Goal: Task Accomplishment & Management: Manage account settings

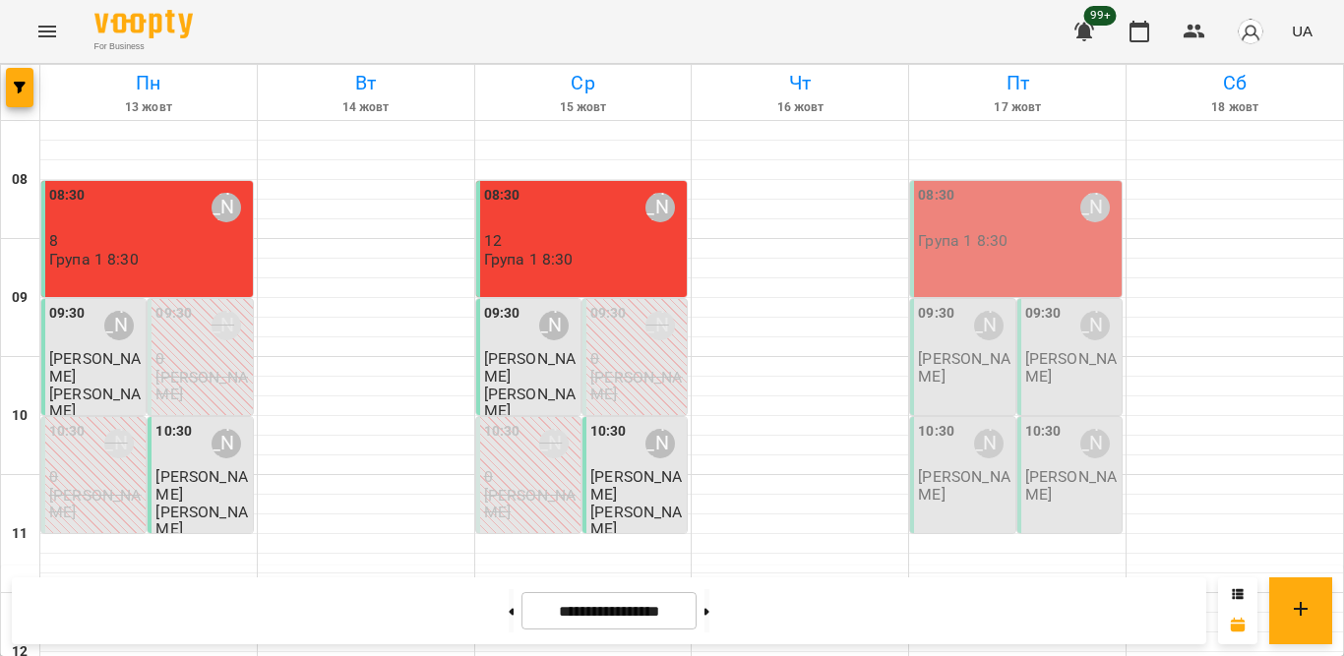
scroll to position [711, 0]
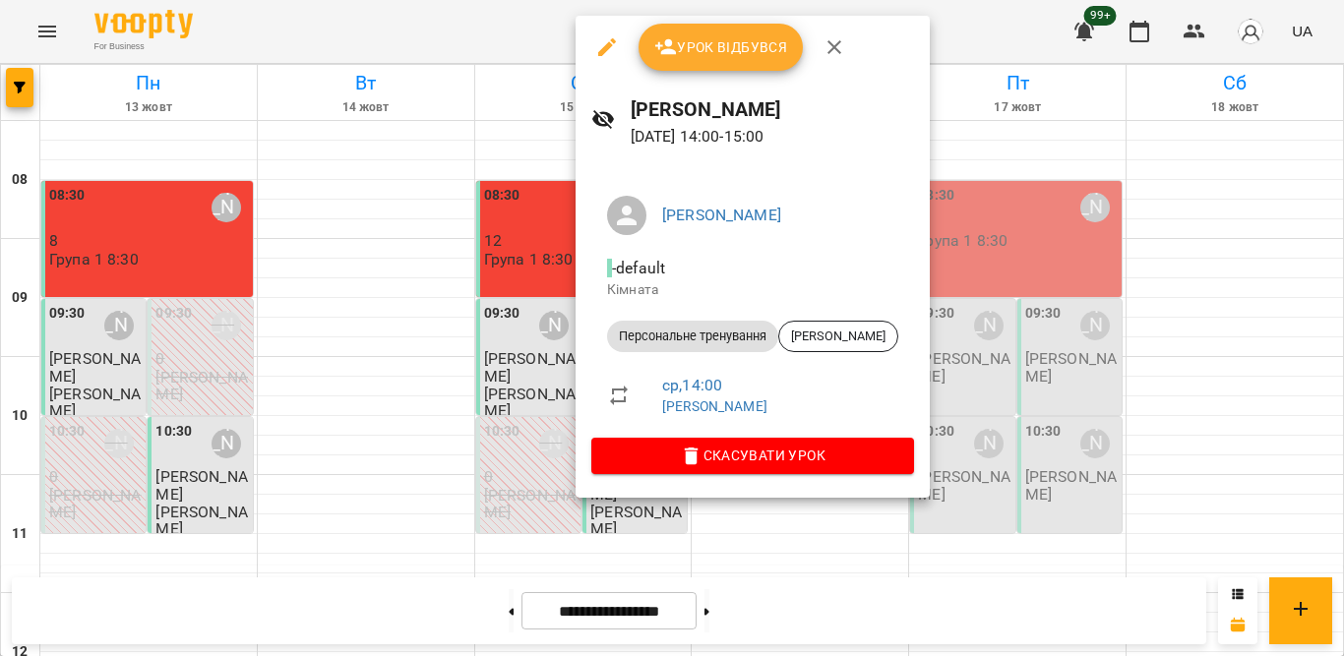
click at [728, 53] on span "Урок відбувся" at bounding box center [721, 47] width 134 height 24
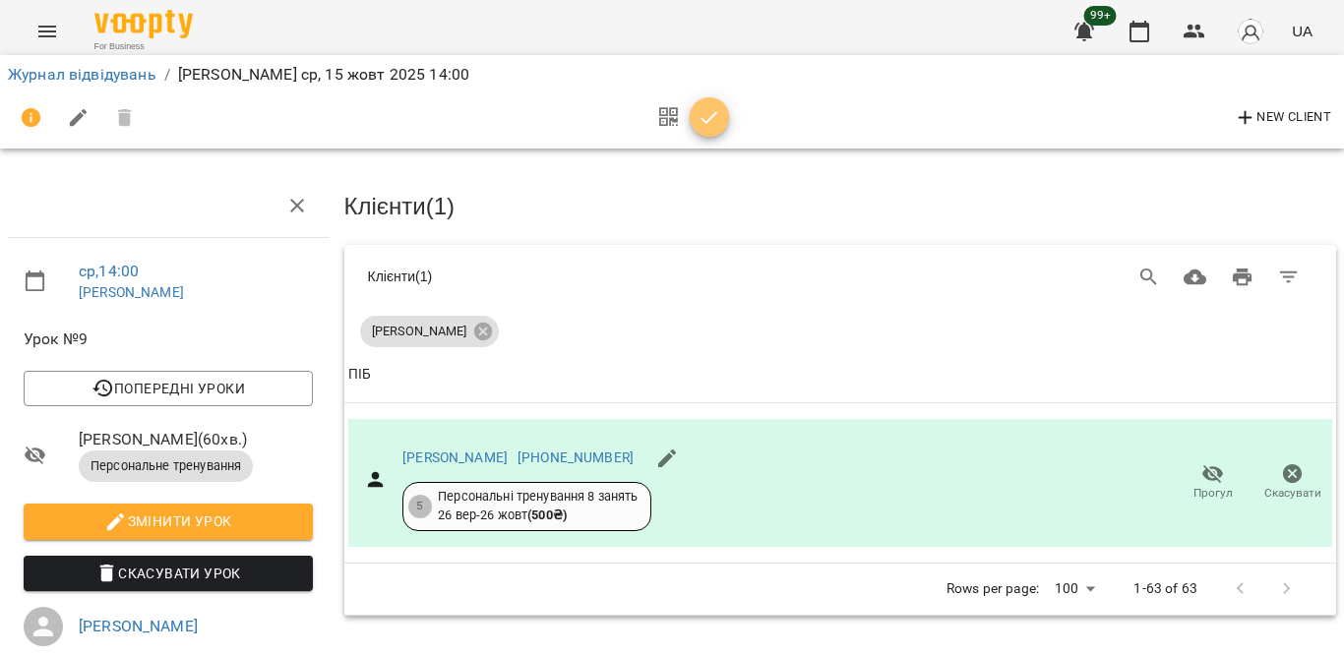
click at [717, 103] on button "button" at bounding box center [709, 116] width 39 height 39
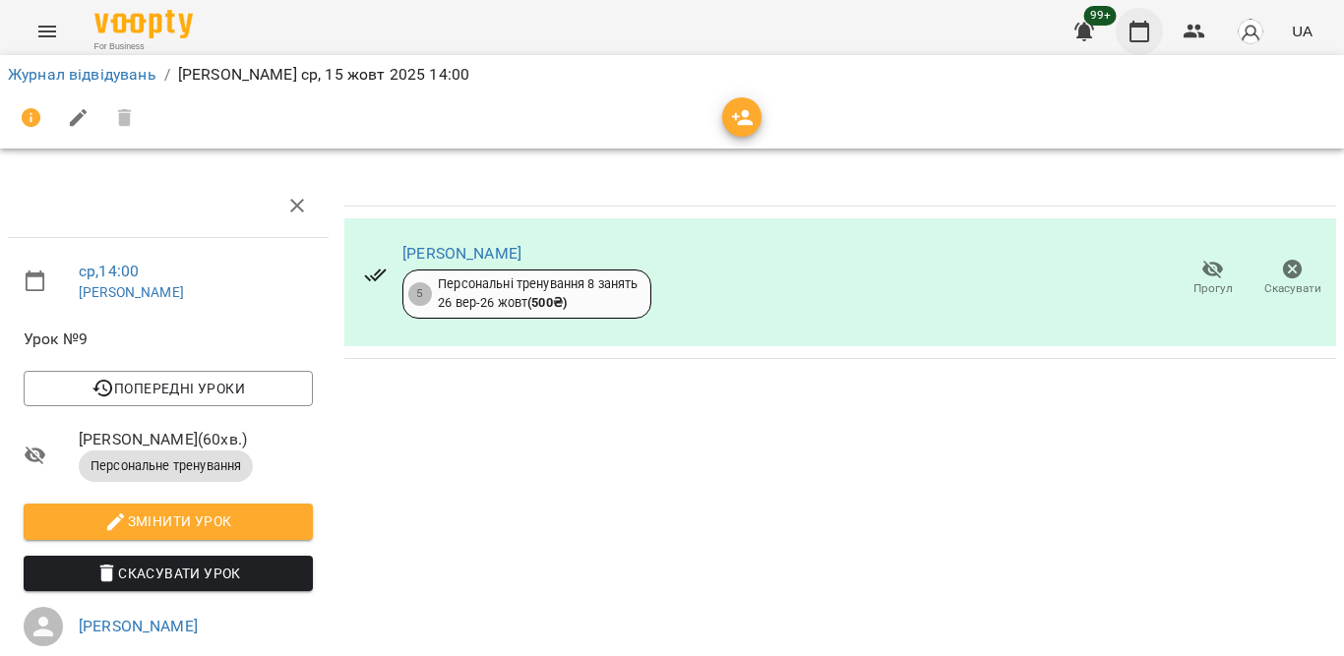
click at [1134, 28] on icon "button" at bounding box center [1139, 32] width 20 height 22
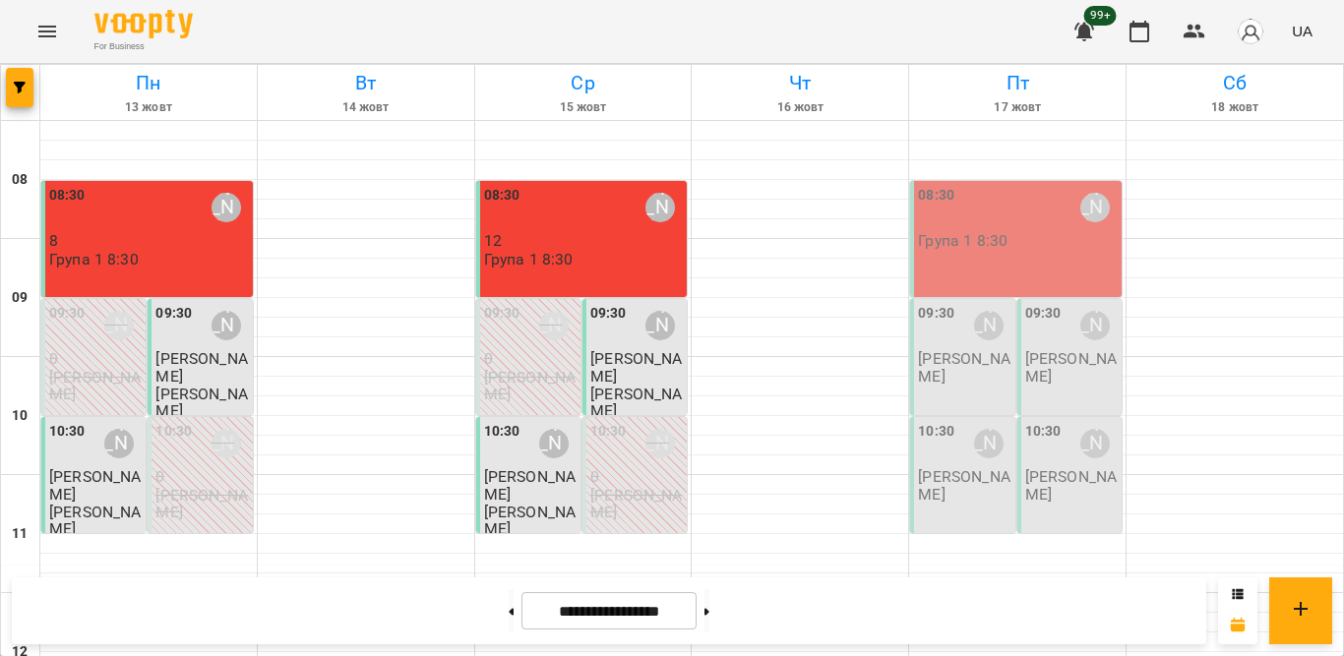
scroll to position [410, 0]
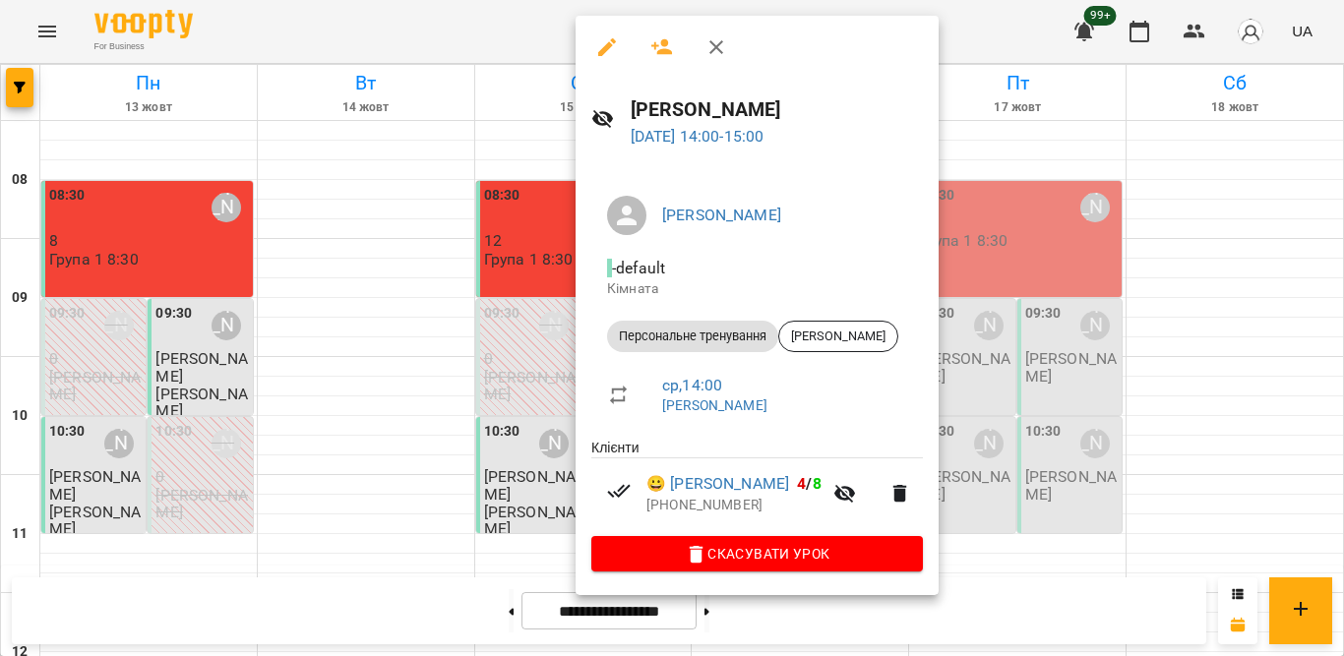
click at [725, 47] on icon "button" at bounding box center [716, 47] width 24 height 24
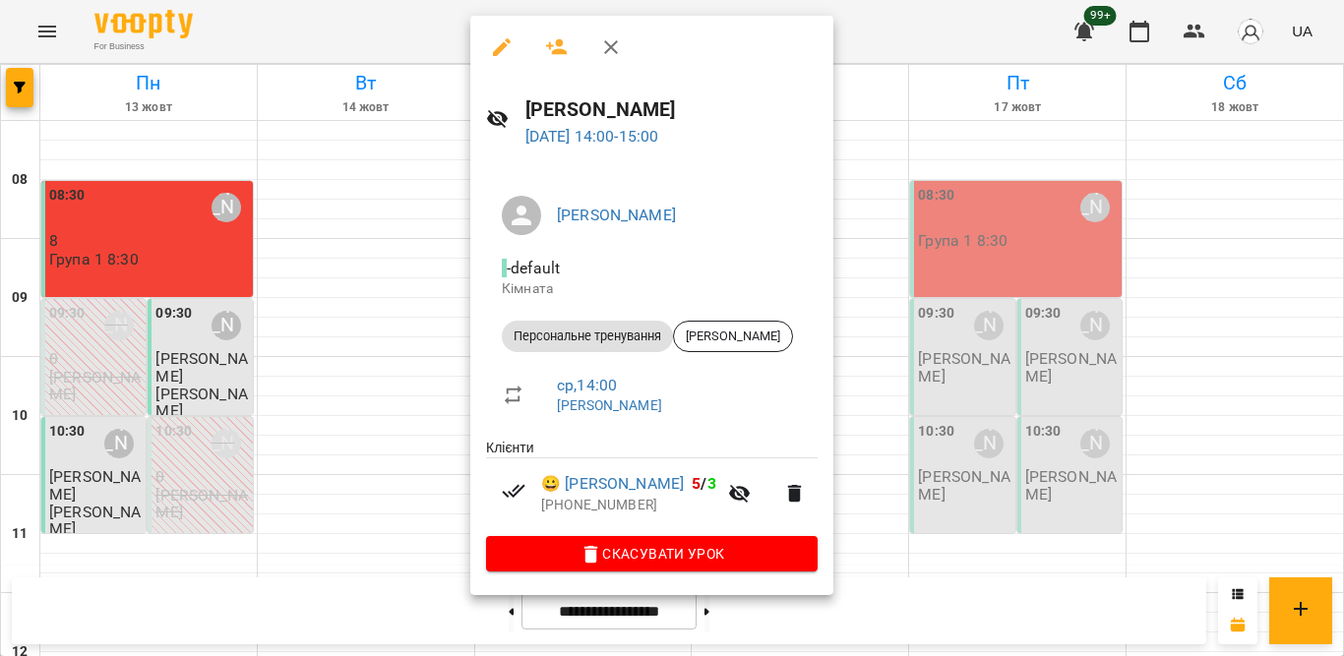
click at [613, 40] on icon "button" at bounding box center [611, 47] width 24 height 24
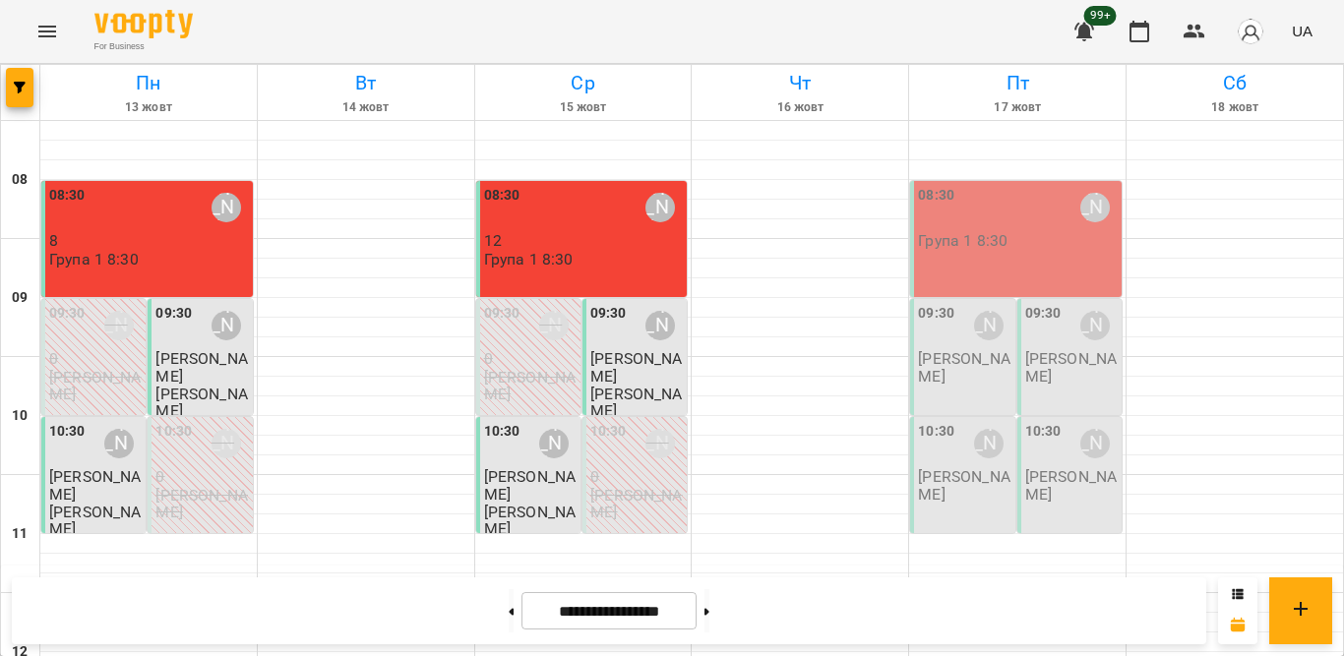
scroll to position [970, 0]
click at [1155, 37] on button "button" at bounding box center [1138, 31] width 47 height 47
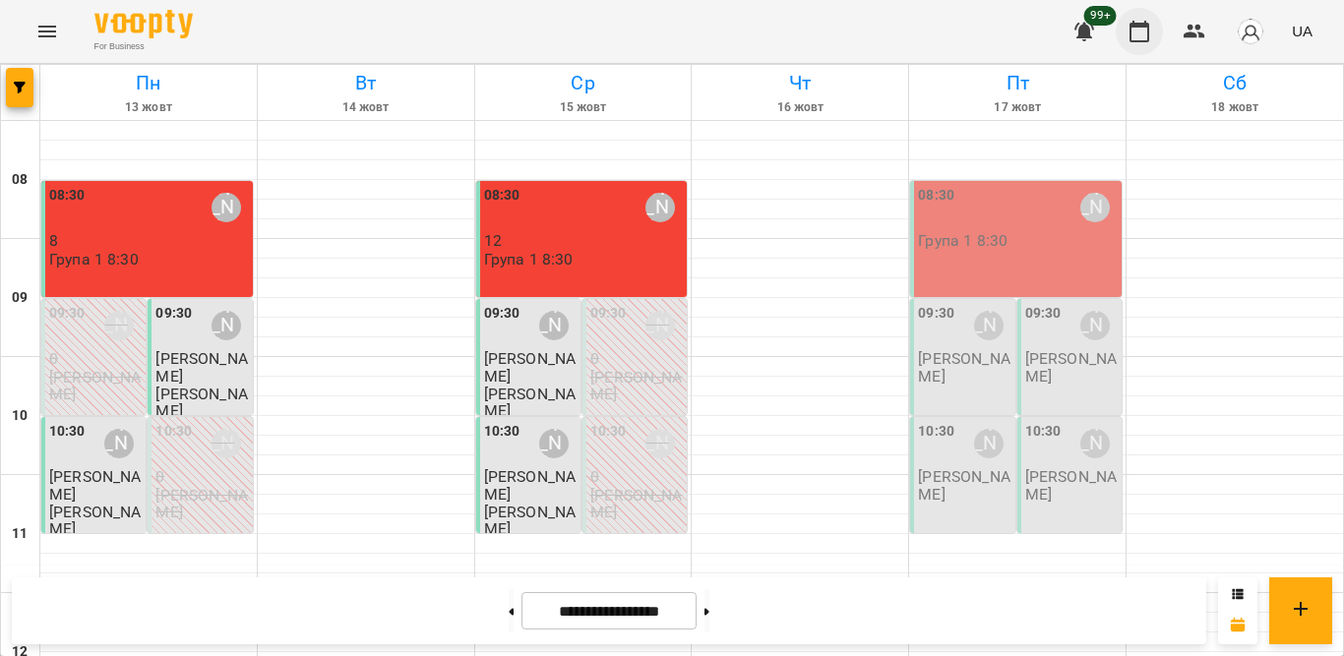
click at [1138, 30] on icon "button" at bounding box center [1139, 32] width 24 height 24
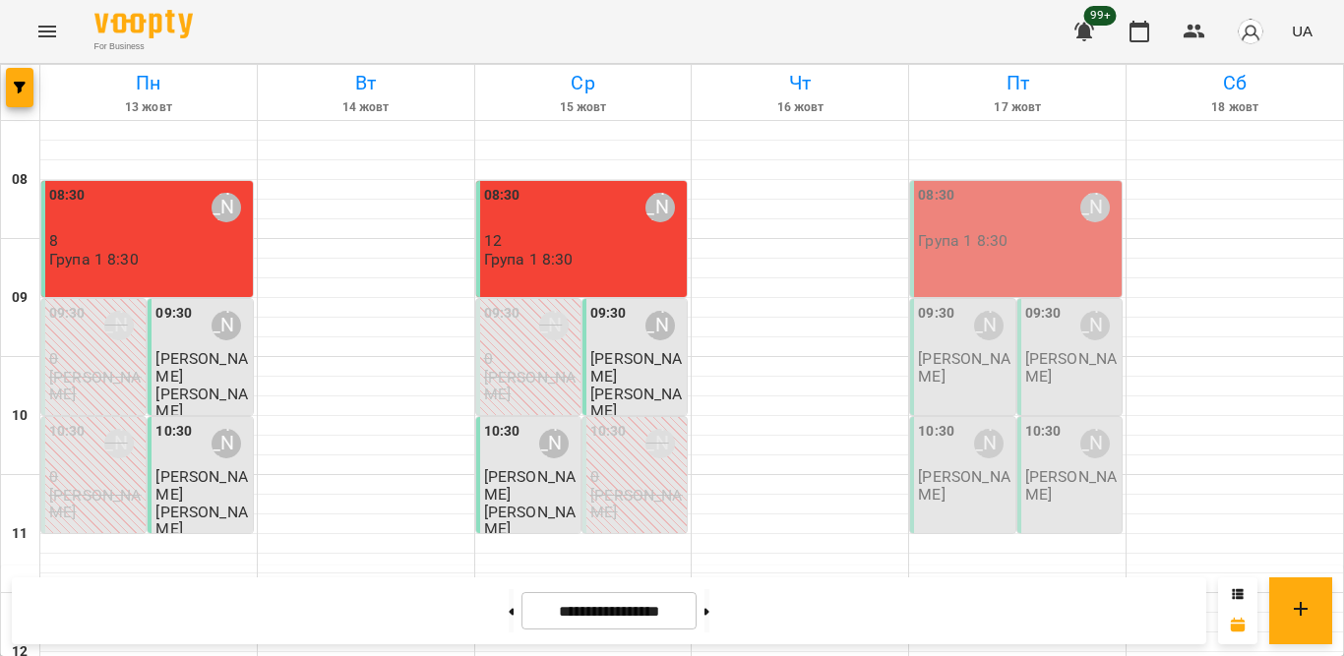
scroll to position [0, 0]
